Goal: Task Accomplishment & Management: Complete application form

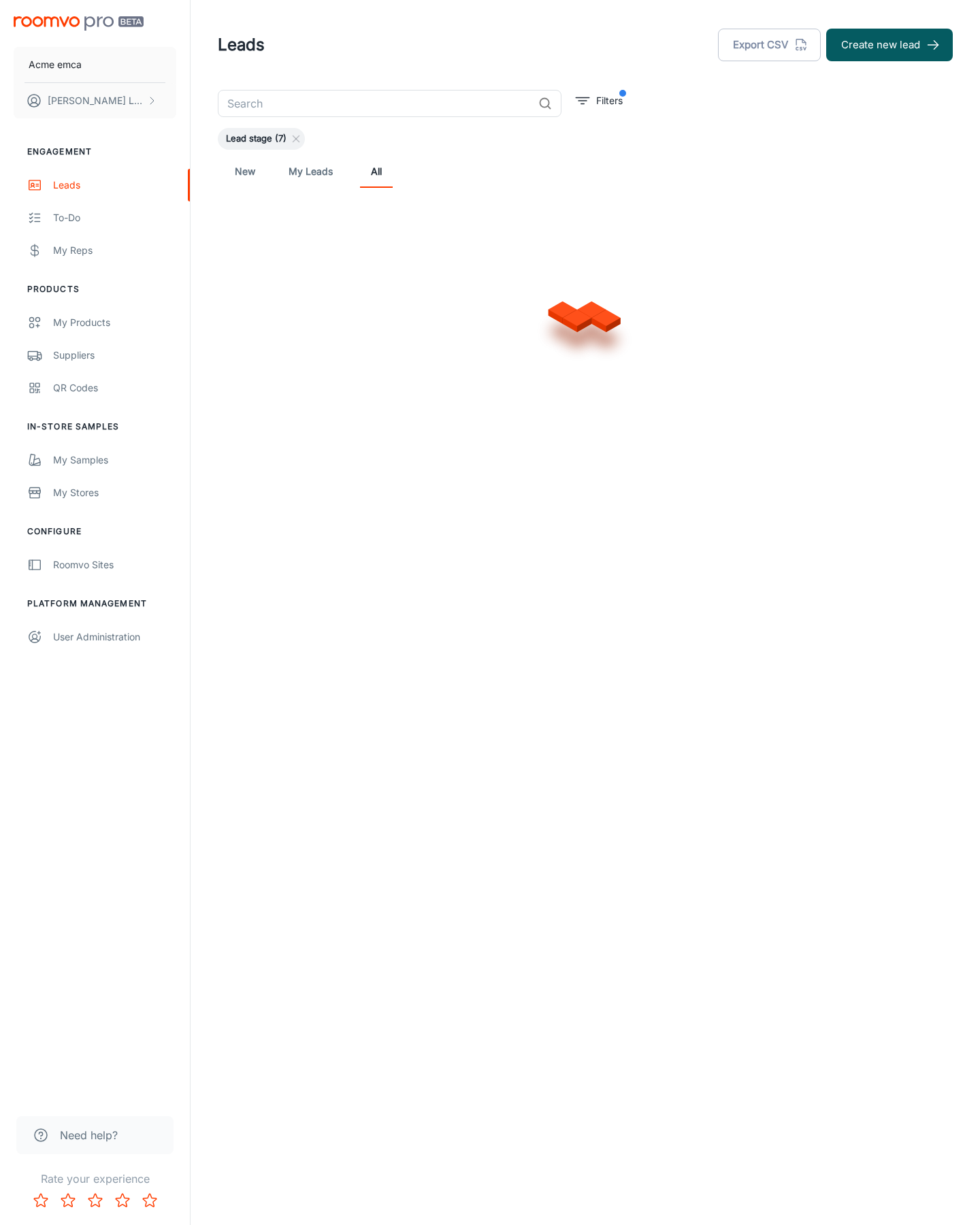
click at [889, 45] on button "Create new lead" at bounding box center [889, 45] width 126 height 32
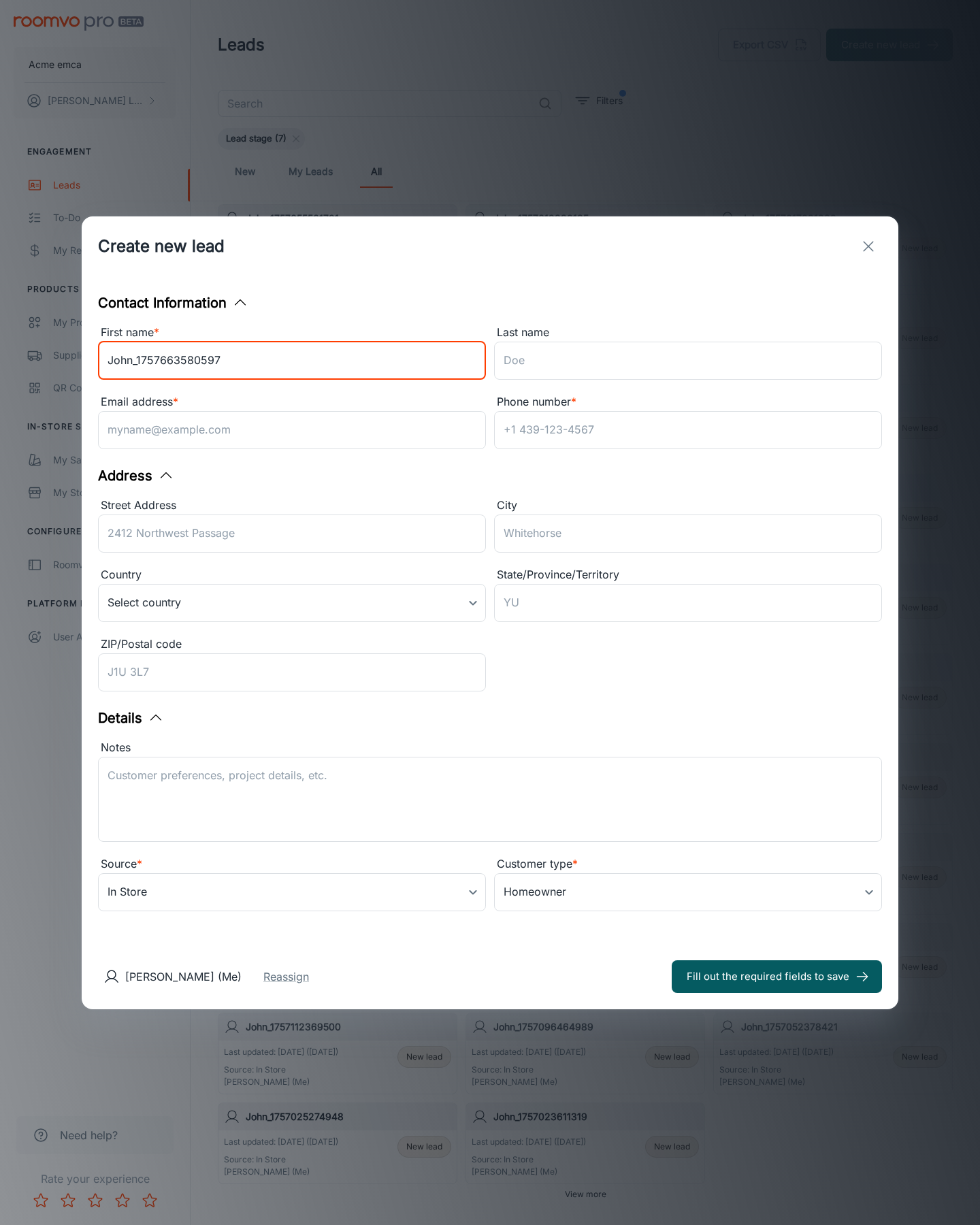
type input "John_1757663580597"
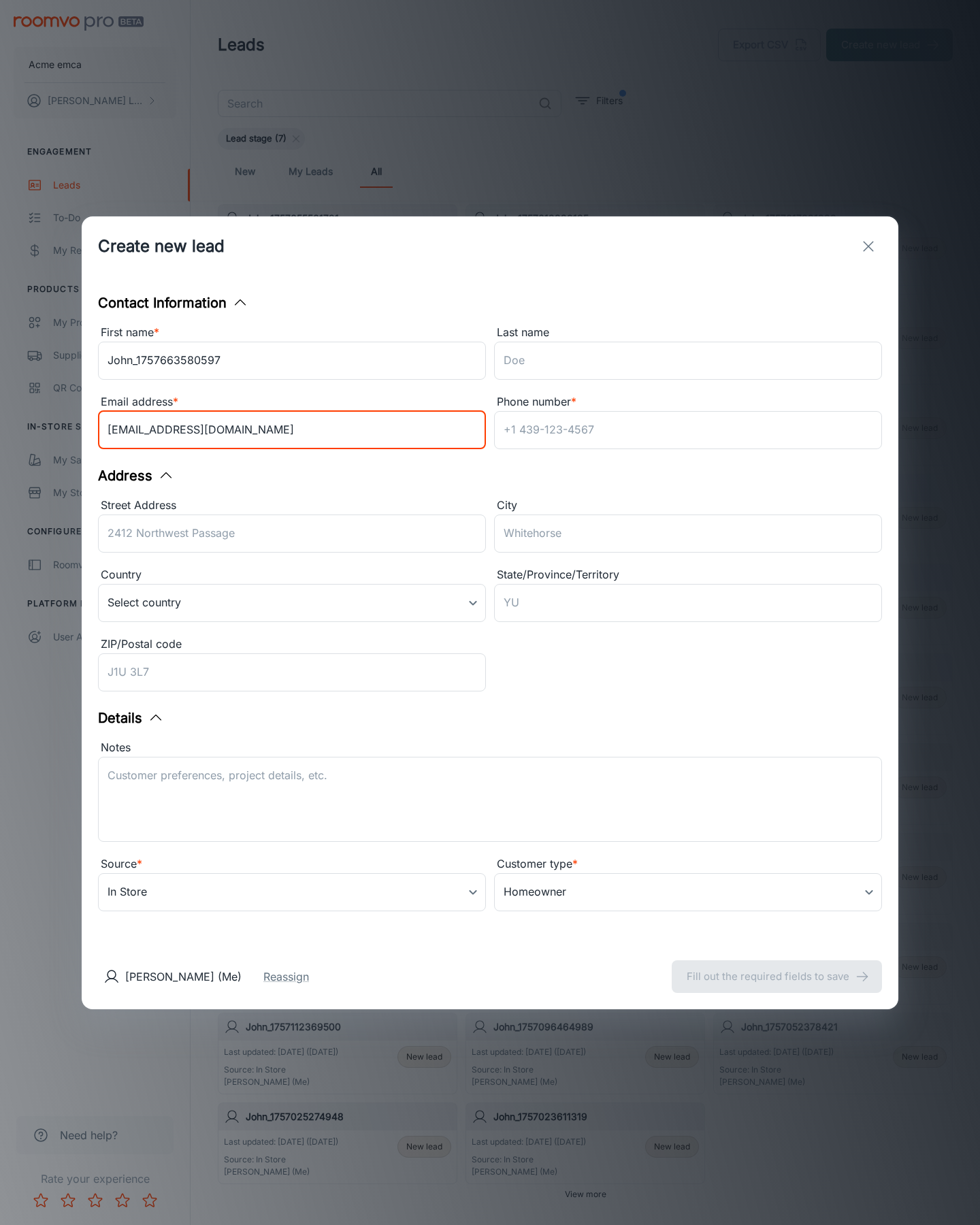
type input "[EMAIL_ADDRESS][DOMAIN_NAME]"
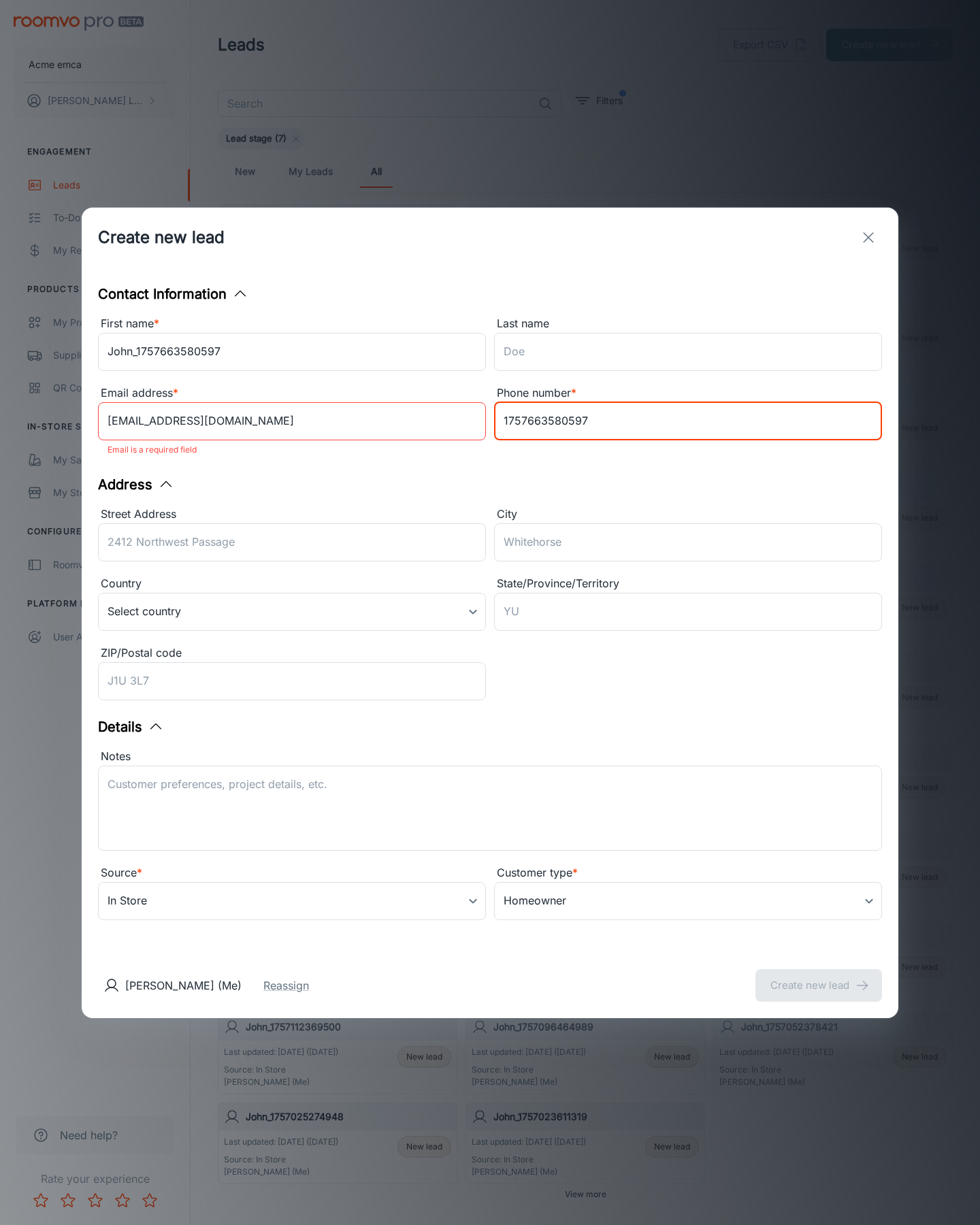
type input "1757663580597"
click at [819, 976] on button "Create new lead" at bounding box center [819, 985] width 126 height 32
